Goal: Ask a question

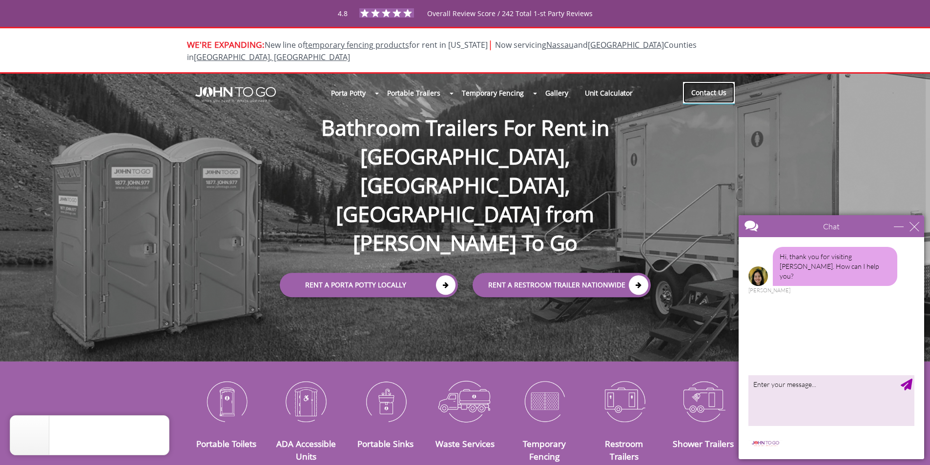
click at [704, 82] on link "Contact Us" at bounding box center [709, 92] width 52 height 21
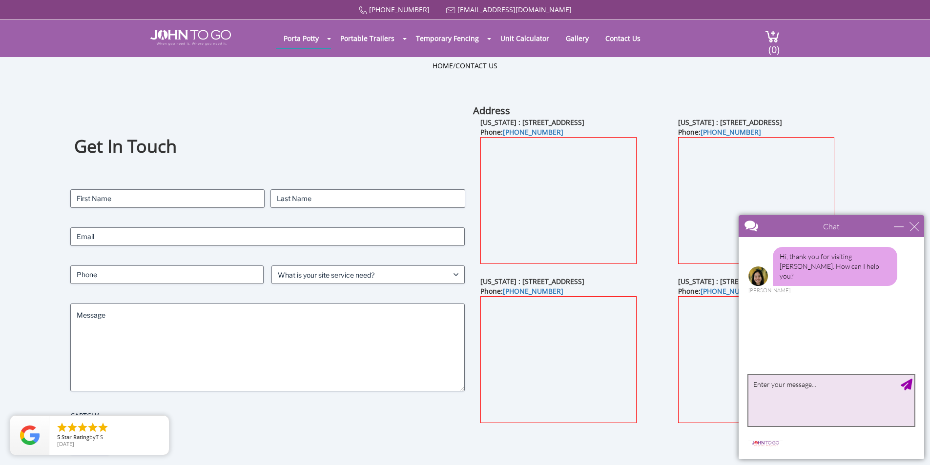
click at [753, 389] on textarea "type your message" at bounding box center [832, 400] width 166 height 51
type textarea "I have property I want to offer to lJohn To Go"
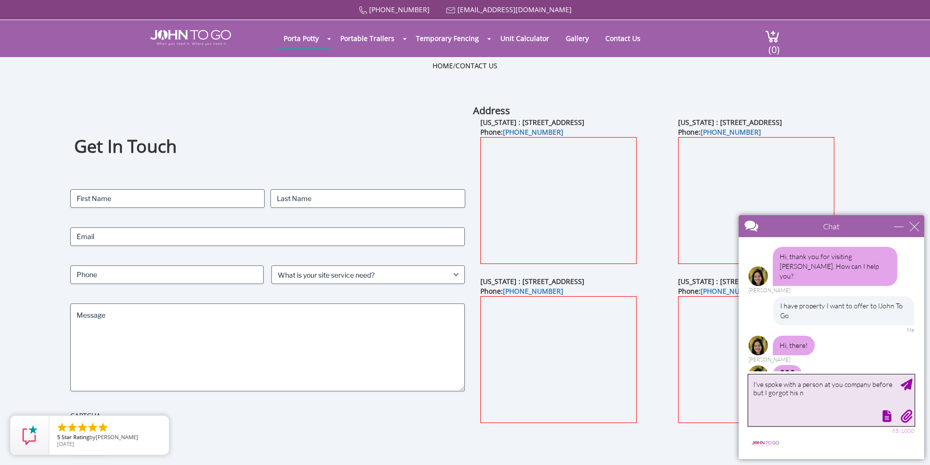
scroll to position [14, 0]
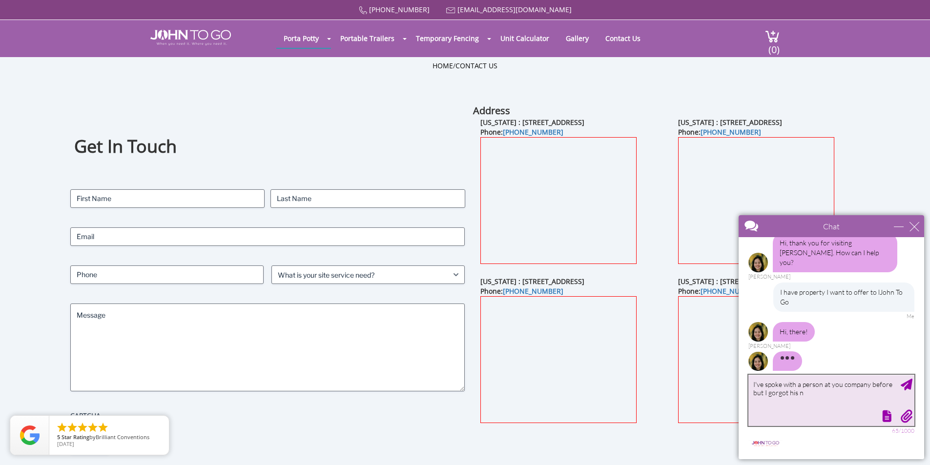
click at [773, 393] on textarea "I've spoke with a person at you company before but I gorgot his n" at bounding box center [832, 400] width 166 height 51
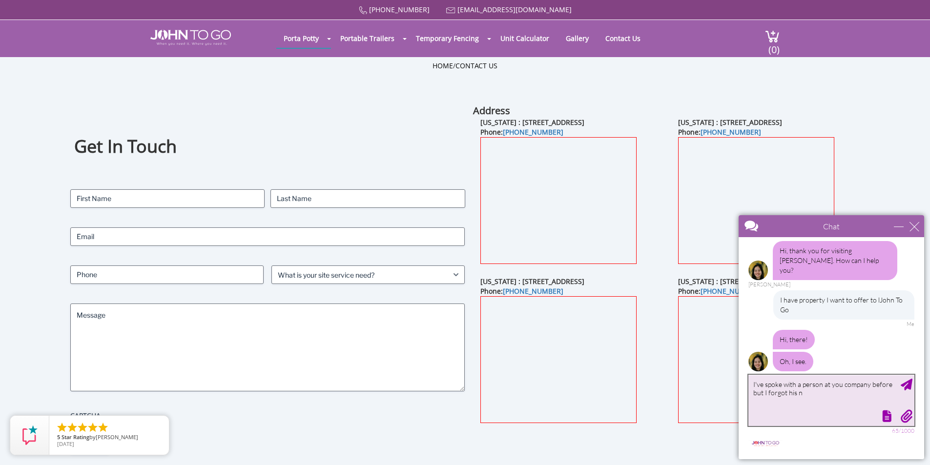
click at [801, 394] on textarea "I've spoke with a person at you company before but I forgot his n" at bounding box center [832, 400] width 166 height 51
type textarea "I've spoke with a person at you company before but I forgot his name and email …"
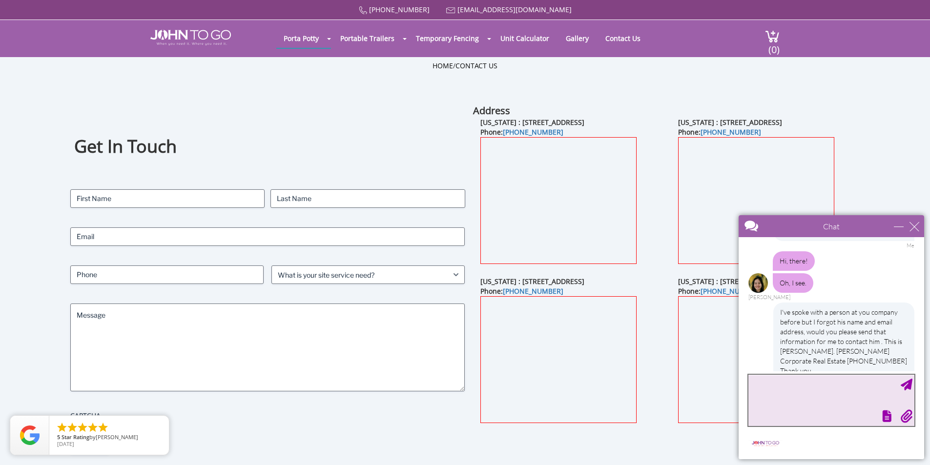
scroll to position [163, 0]
